Goal: Information Seeking & Learning: Learn about a topic

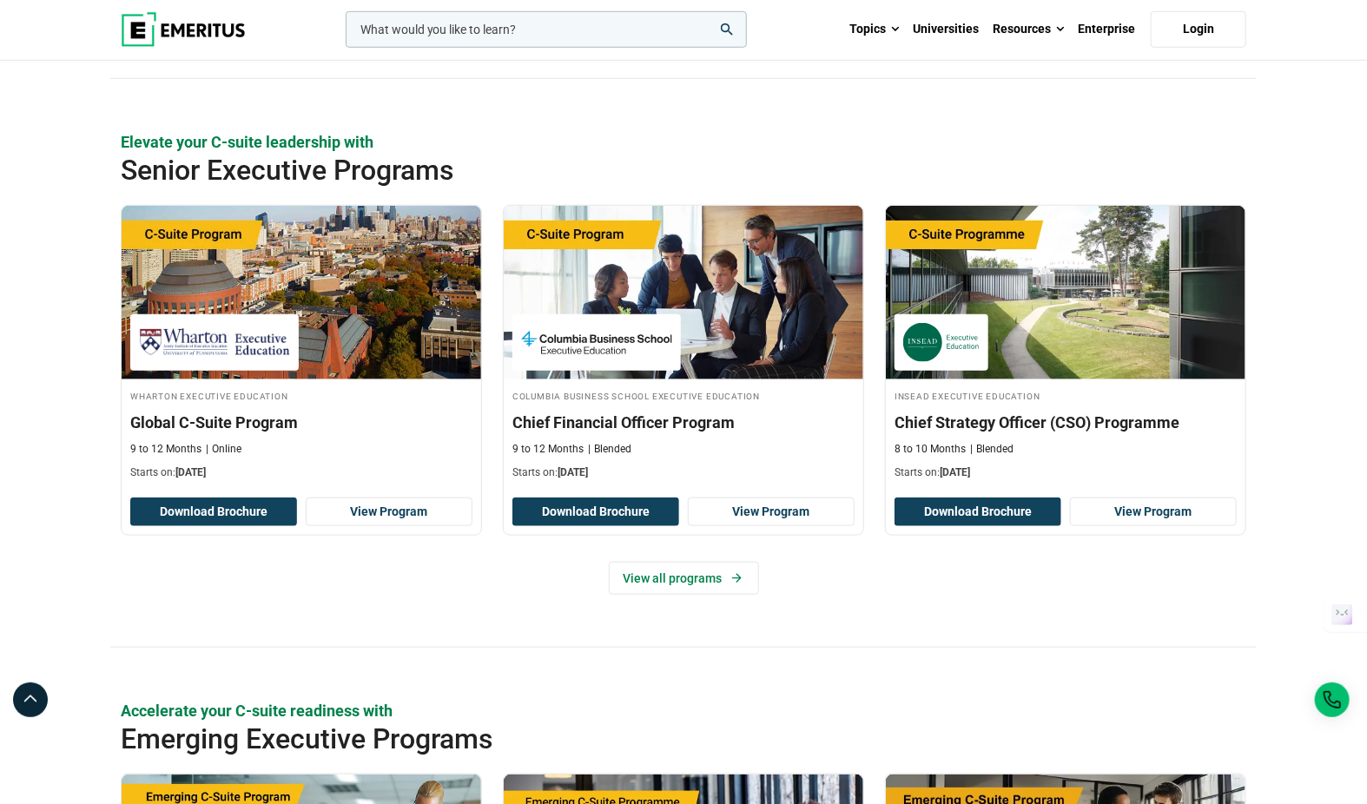
scroll to position [91, 0]
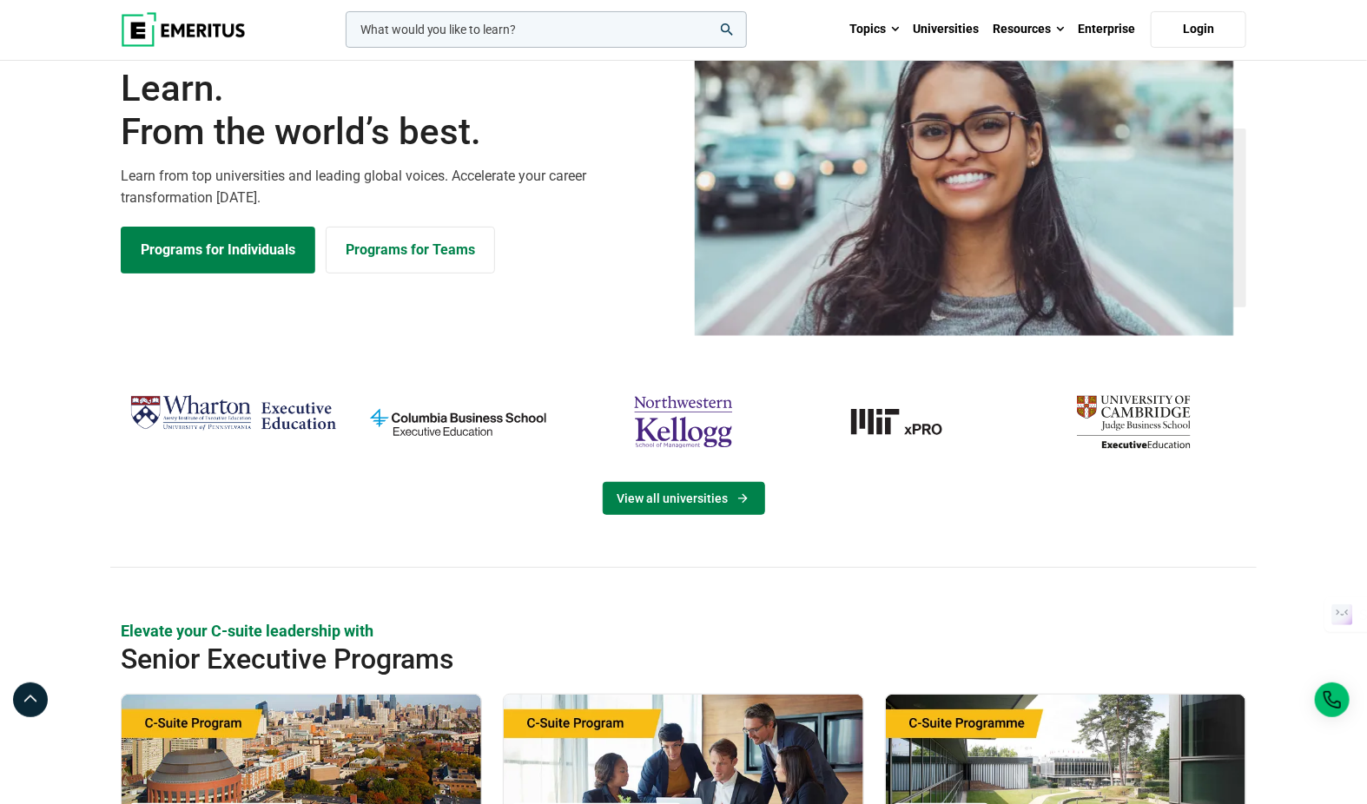
click at [680, 494] on link "View all universities" at bounding box center [684, 498] width 162 height 33
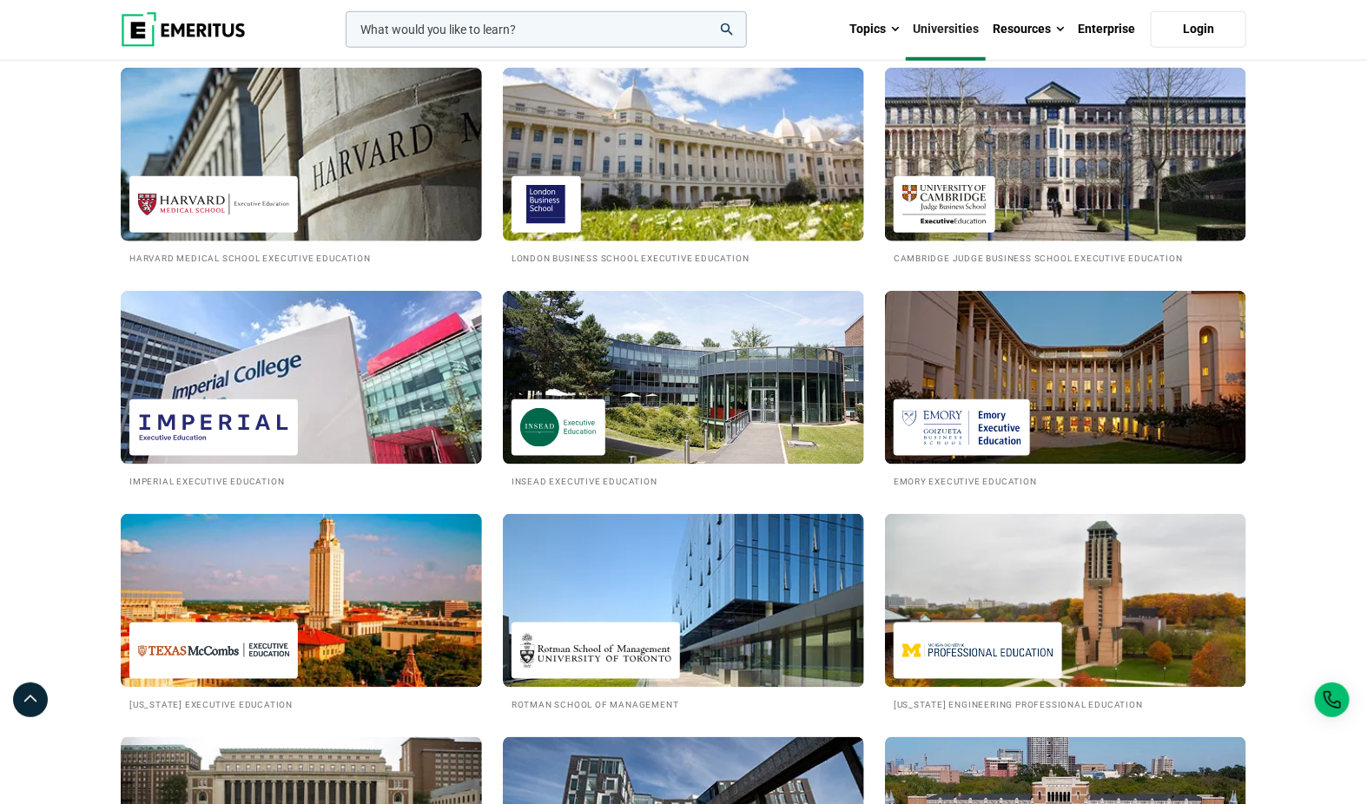
scroll to position [842, 0]
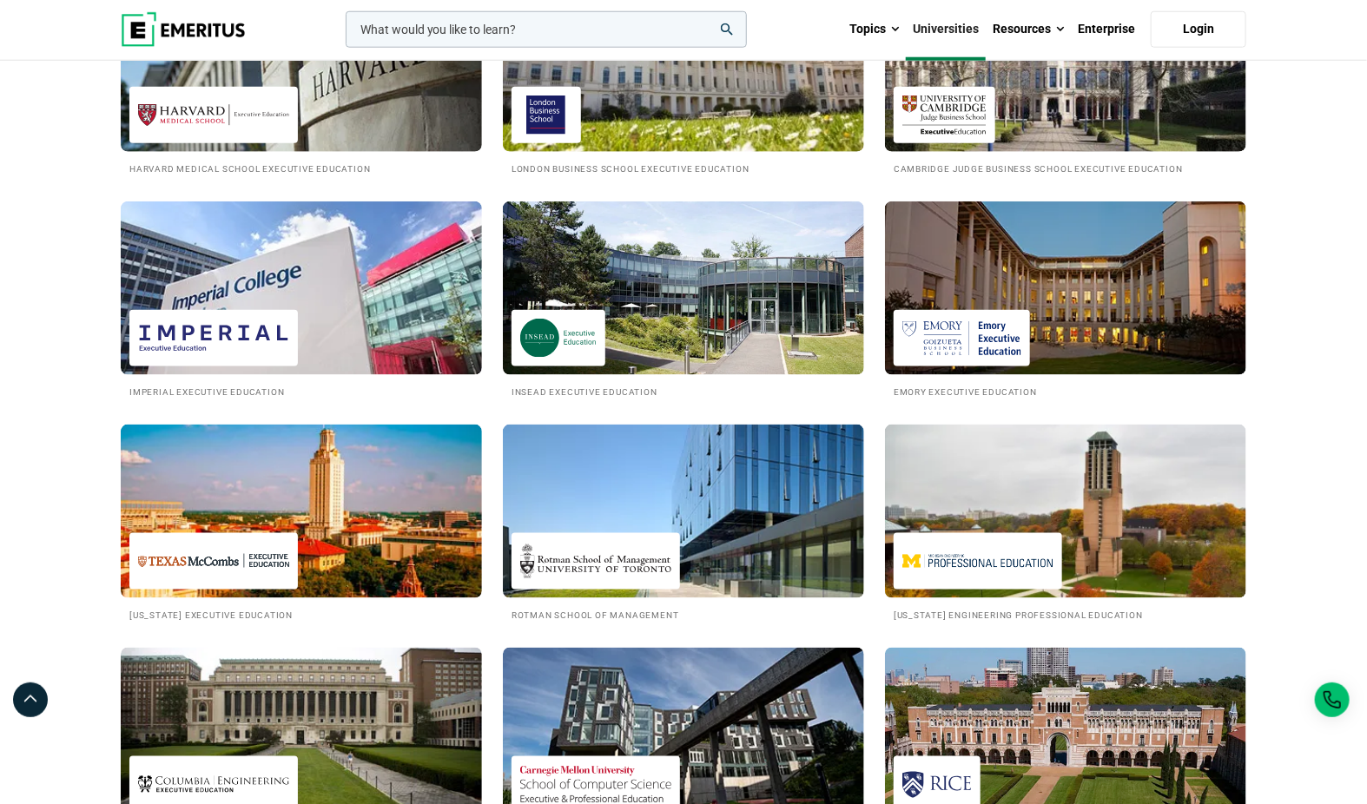
click at [327, 285] on img at bounding box center [301, 288] width 361 height 174
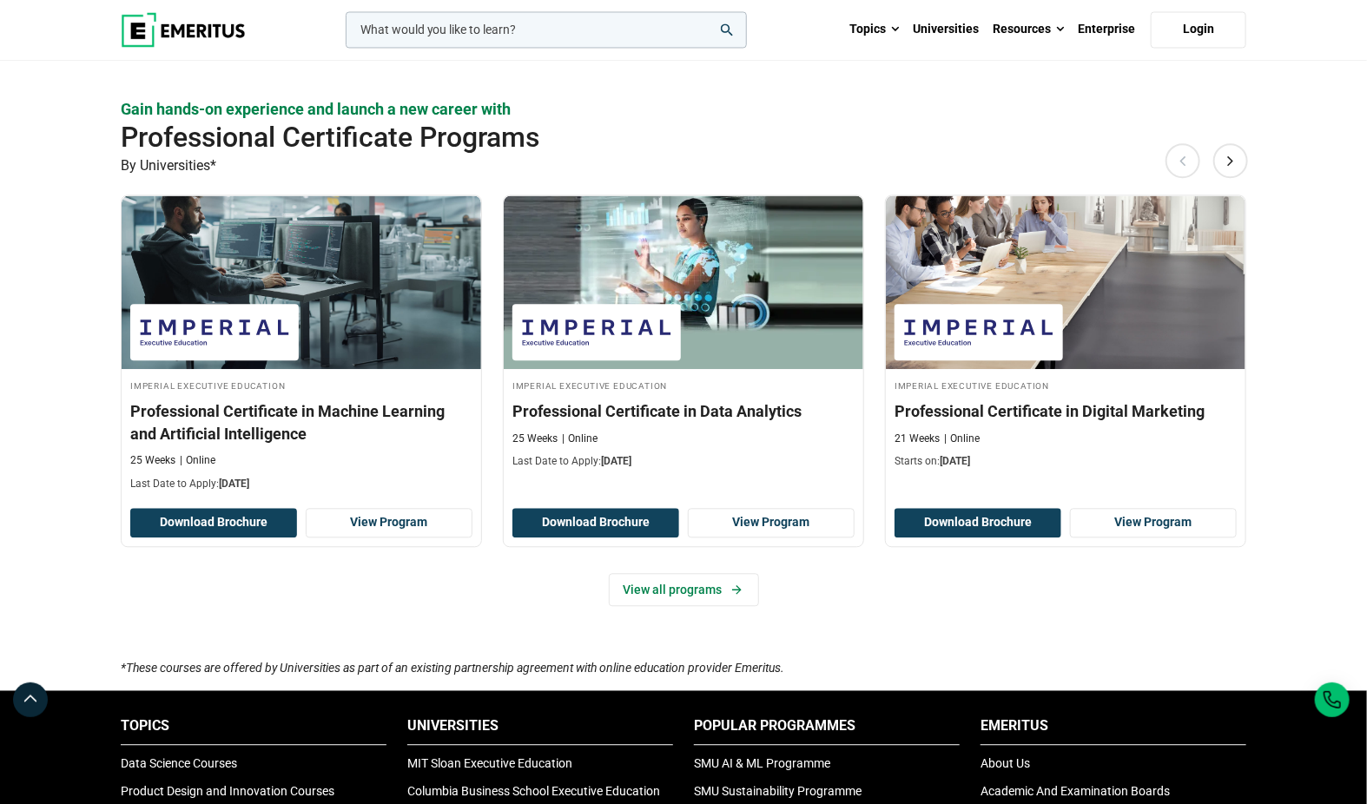
scroll to position [1654, 0]
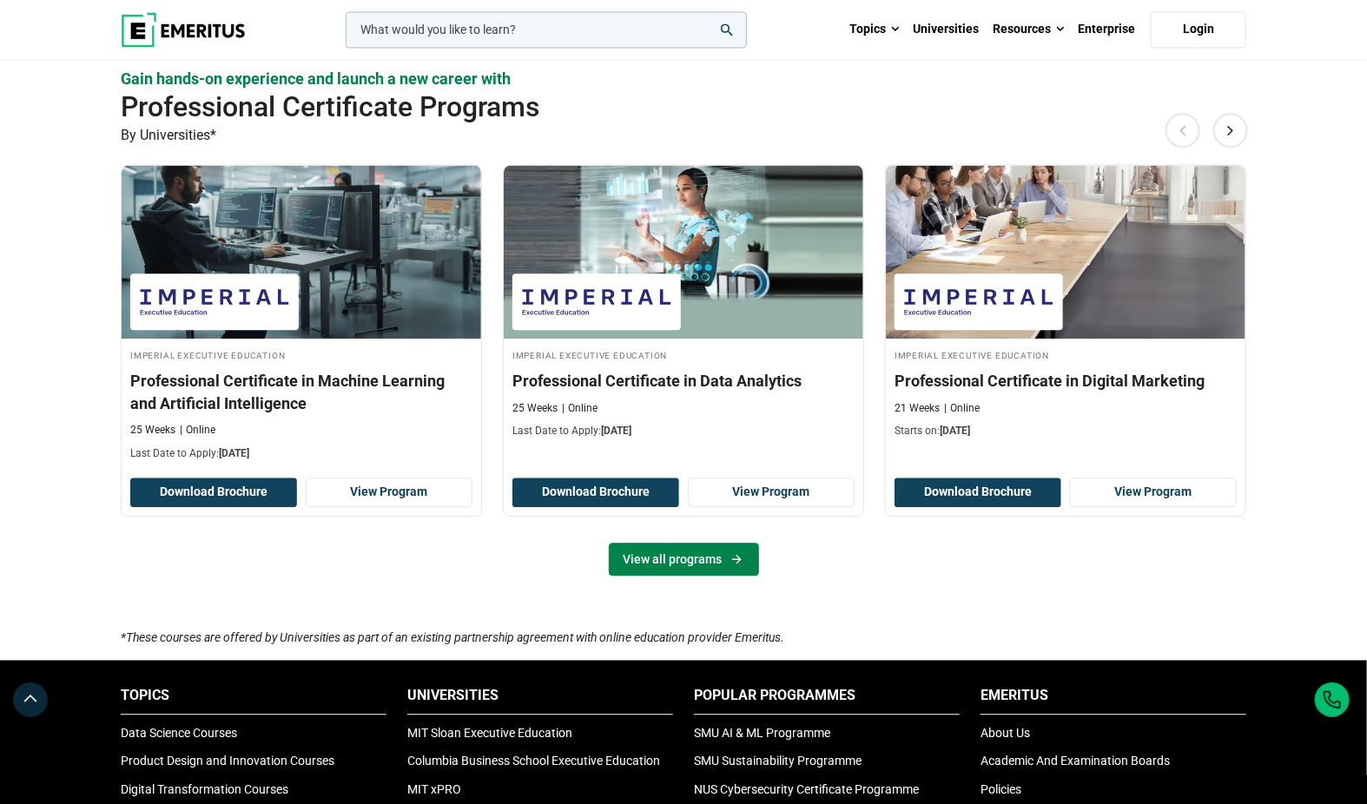
click at [673, 554] on link "View all programs" at bounding box center [684, 559] width 150 height 33
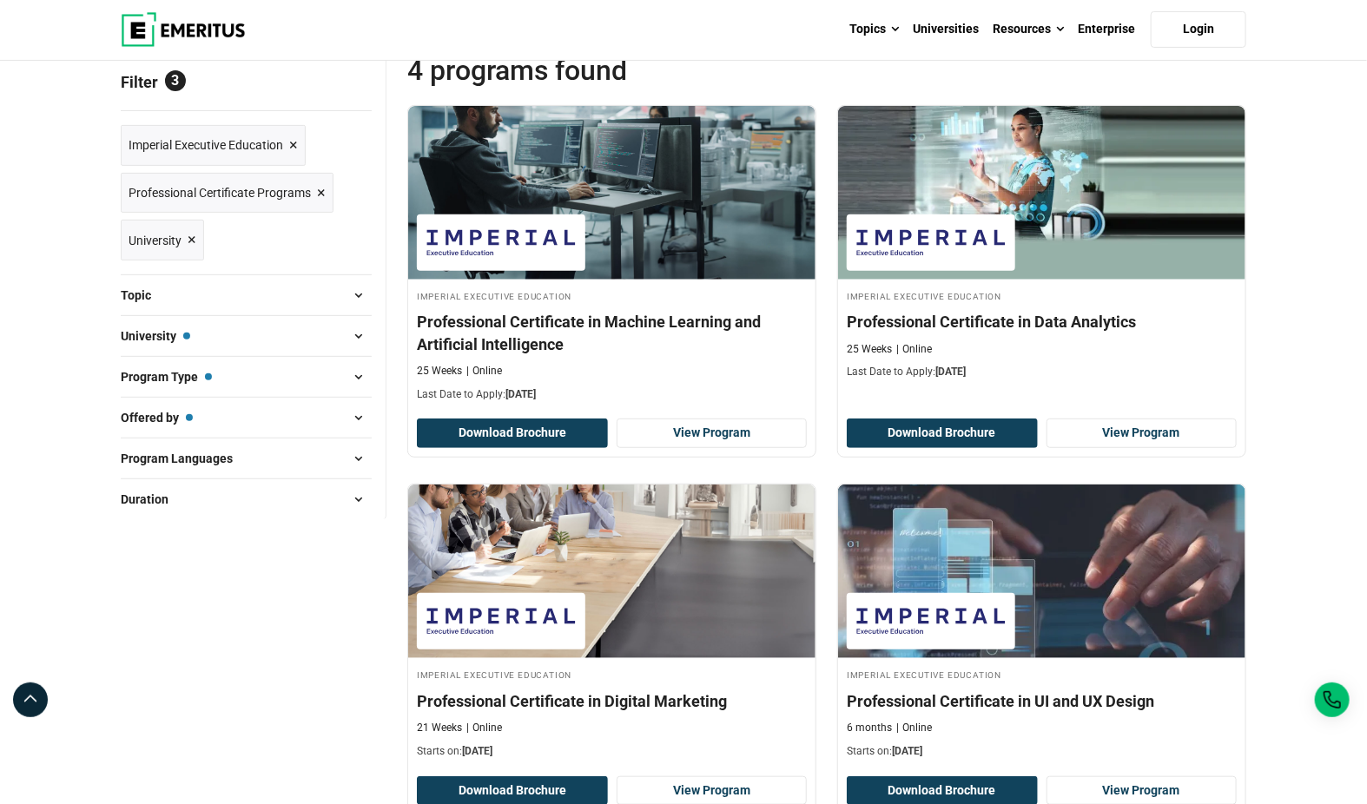
scroll to position [213, 0]
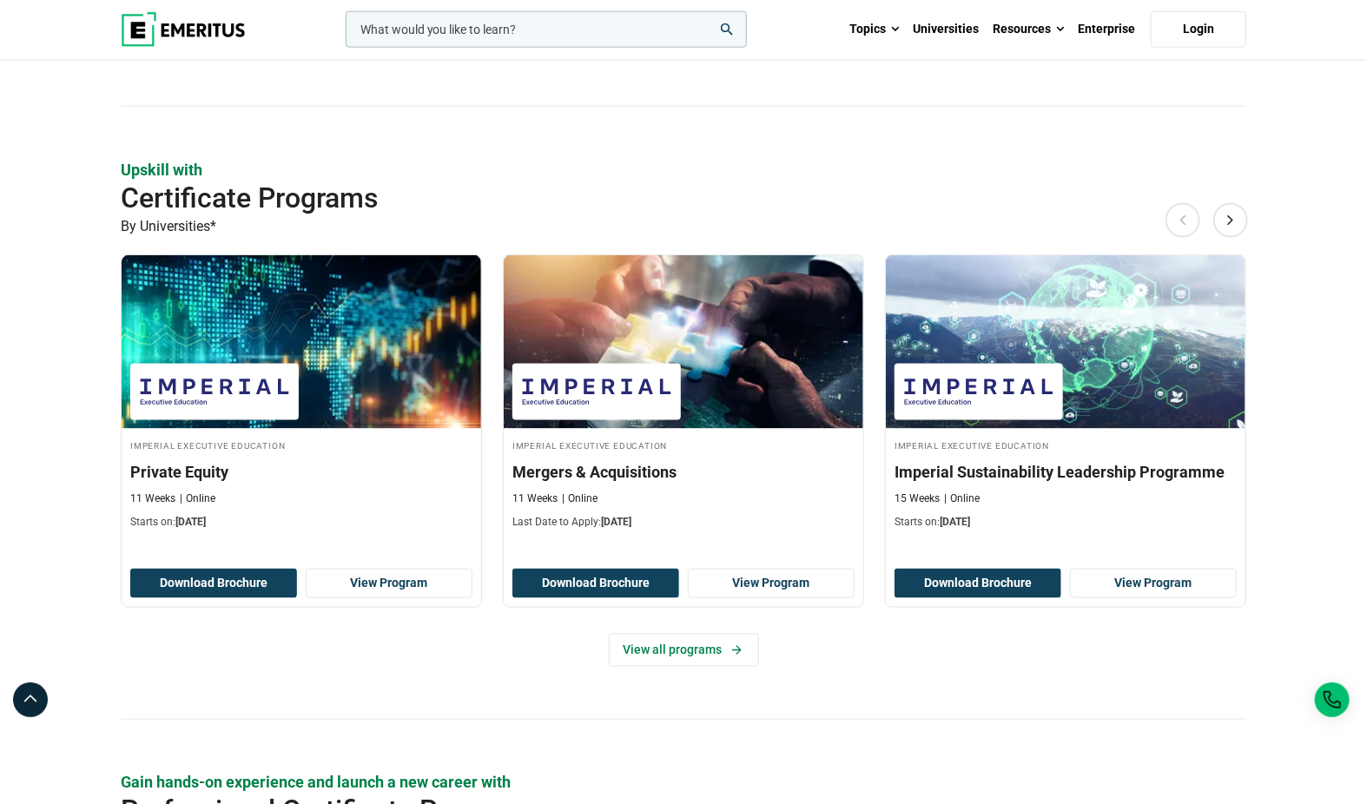
scroll to position [926, 0]
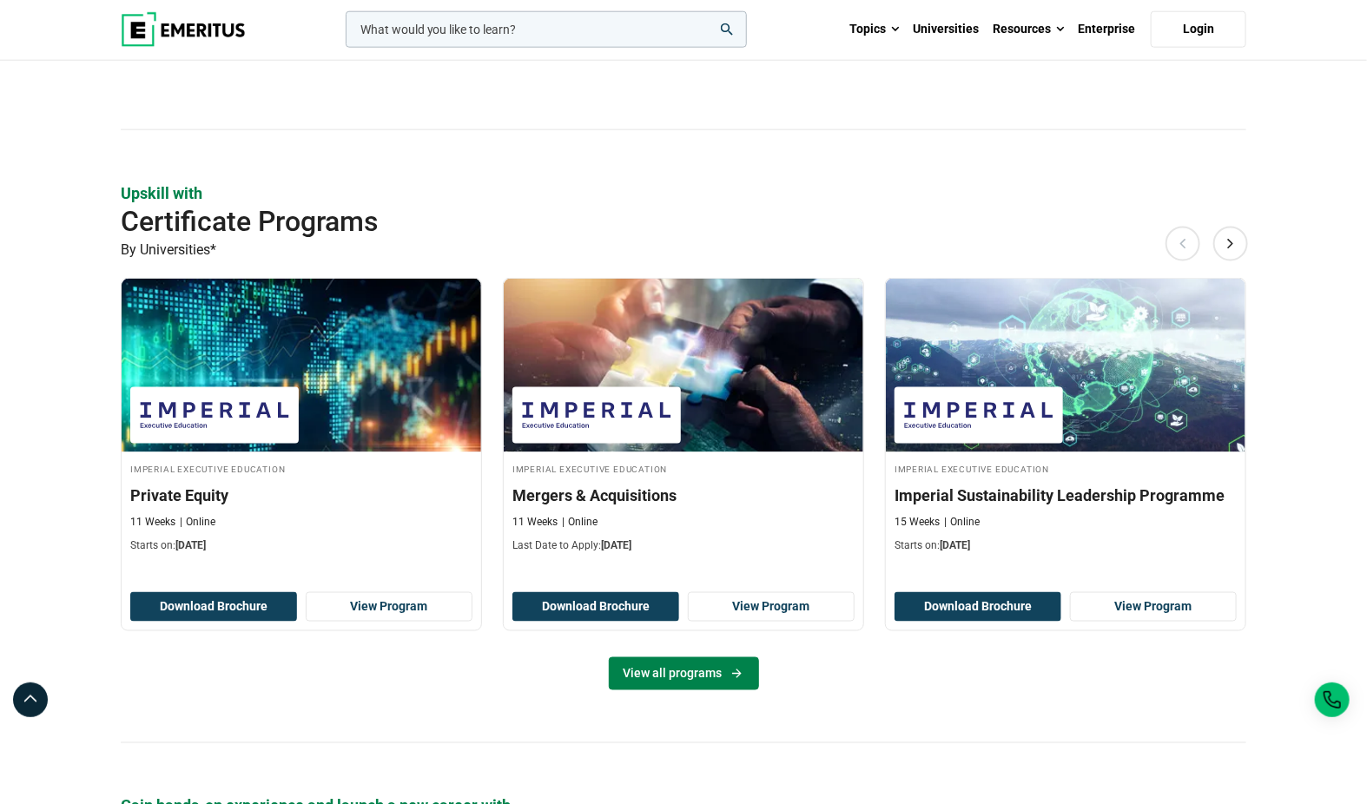
click at [683, 673] on link "View all programs" at bounding box center [684, 673] width 150 height 33
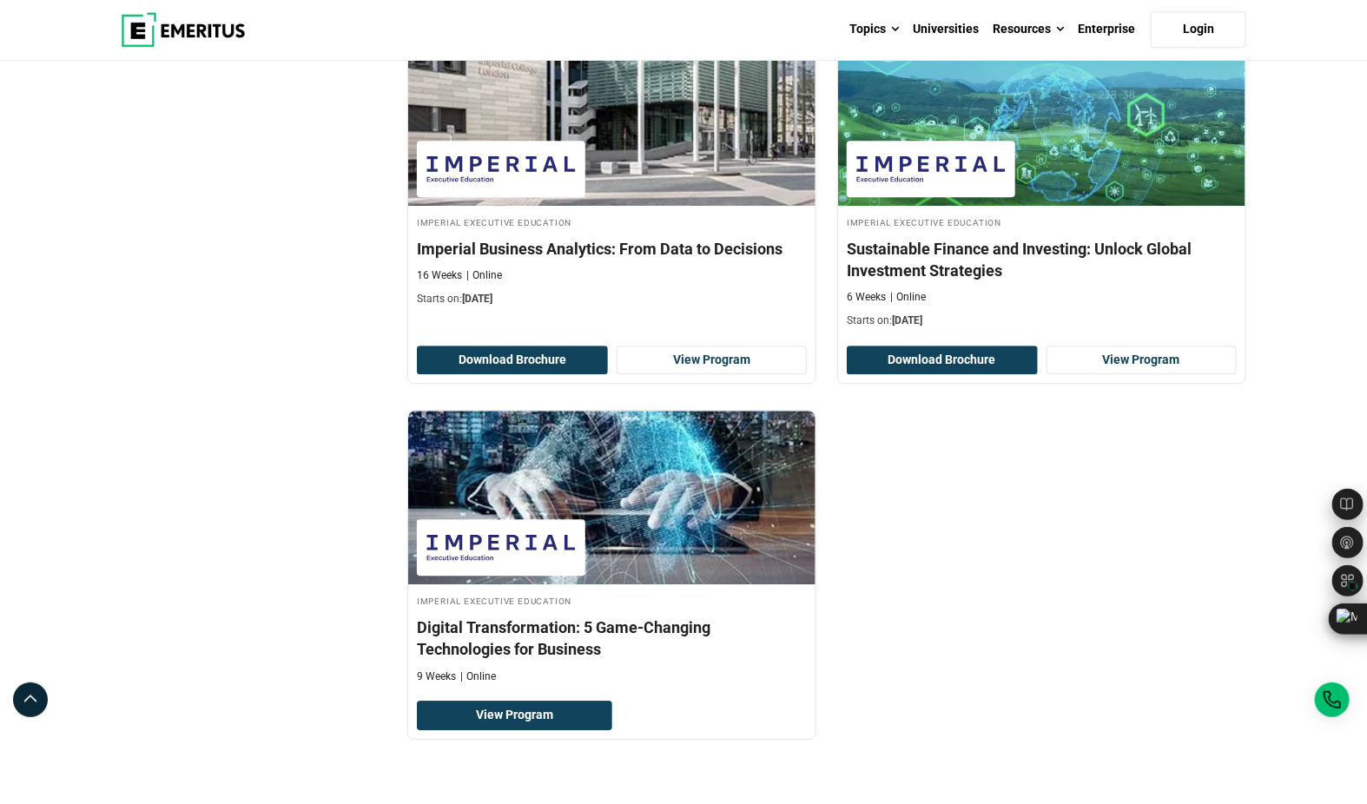
scroll to position [2124, 0]
